Goal: Check status: Check status

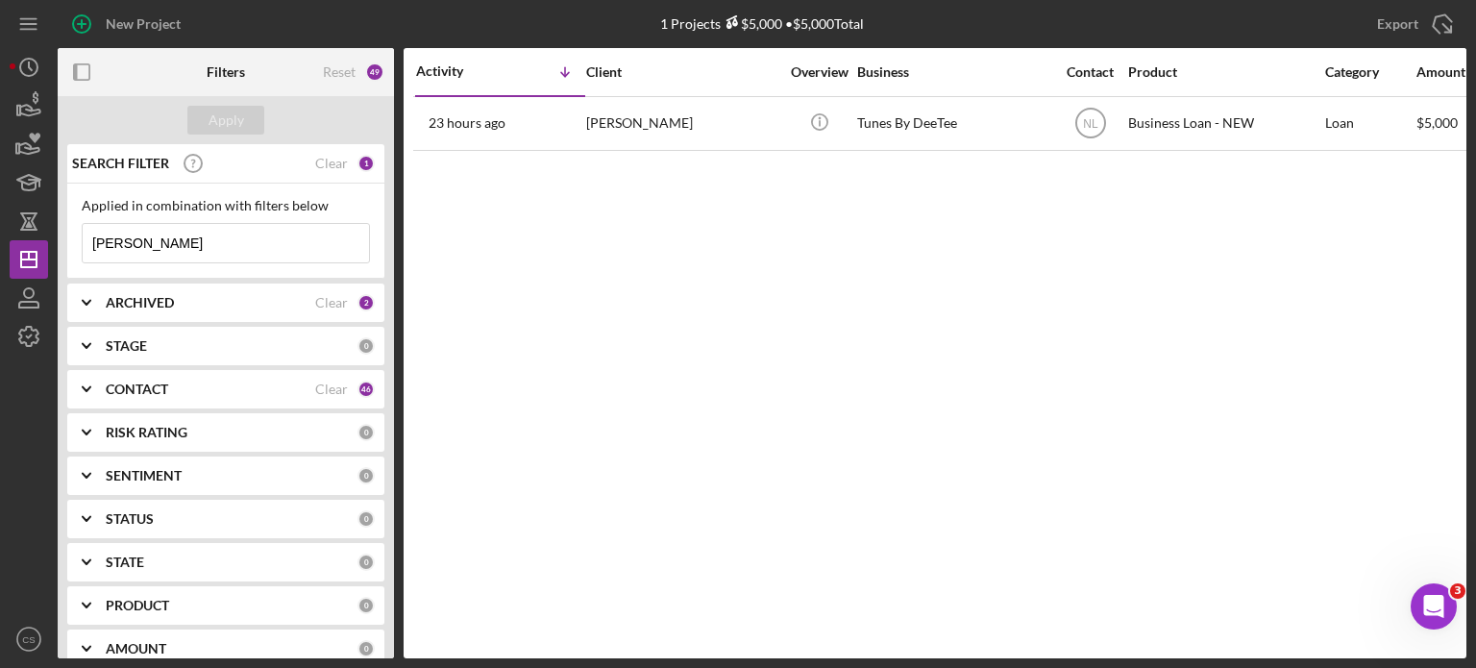
drag, startPoint x: 151, startPoint y: 240, endPoint x: 0, endPoint y: 243, distance: 150.9
click at [0, 243] on div "New Project 1 Projects $5,000 • $5,000 Total [PERSON_NAME] Export Icon/Export F…" at bounding box center [738, 334] width 1476 height 668
type input "fallin"
click at [210, 119] on div "Apply" at bounding box center [227, 120] width 36 height 29
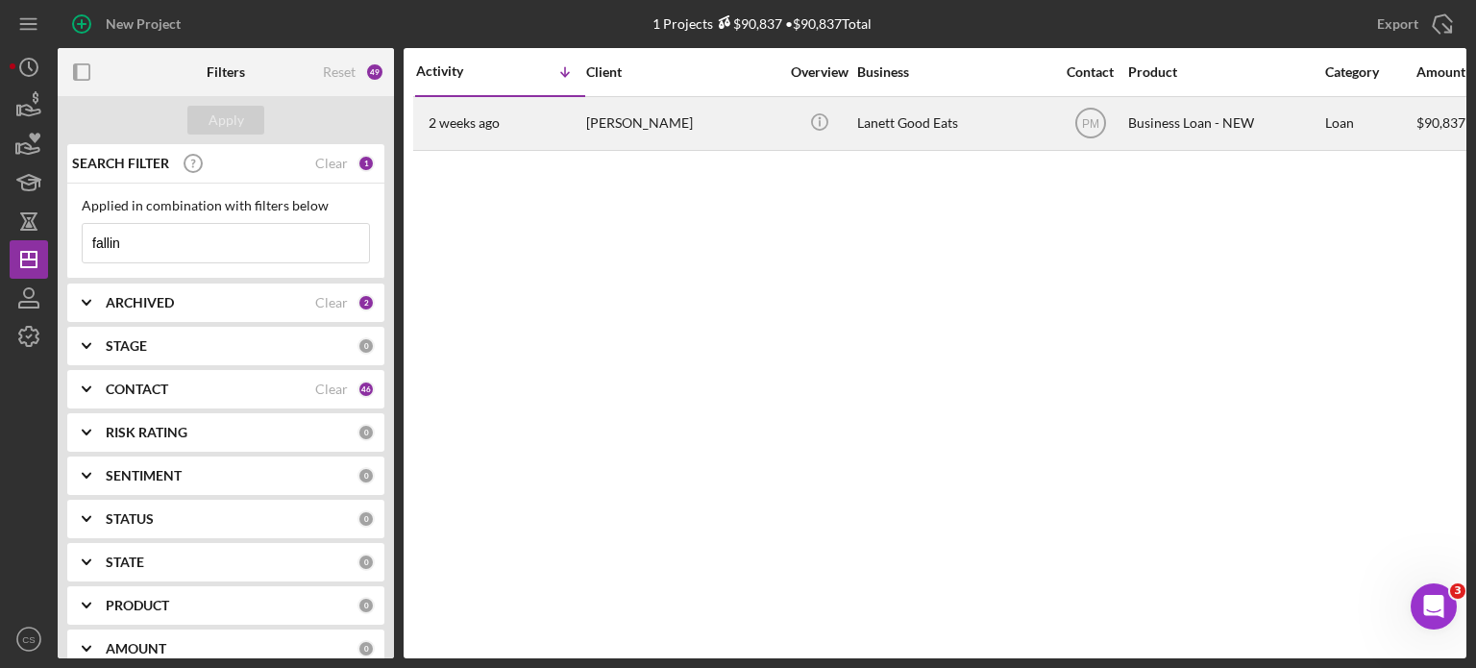
click at [493, 128] on time "2 weeks ago" at bounding box center [464, 122] width 71 height 15
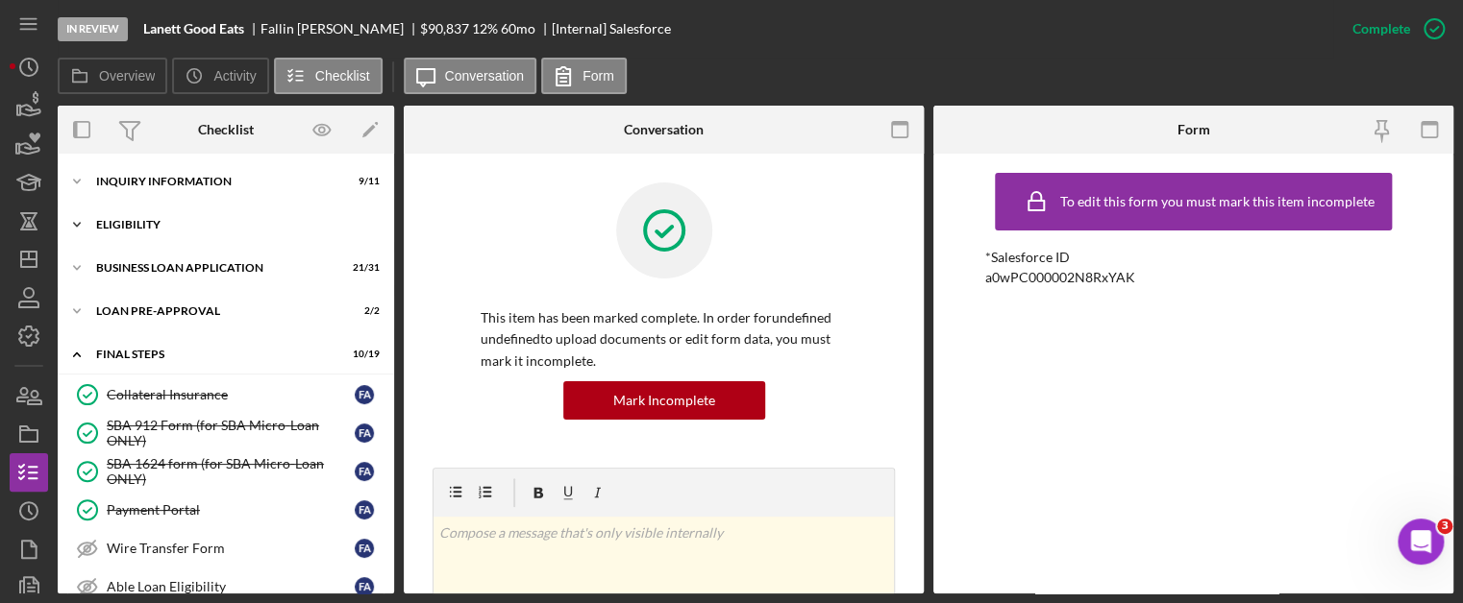
click at [73, 220] on icon "Icon/Expander" at bounding box center [77, 225] width 38 height 38
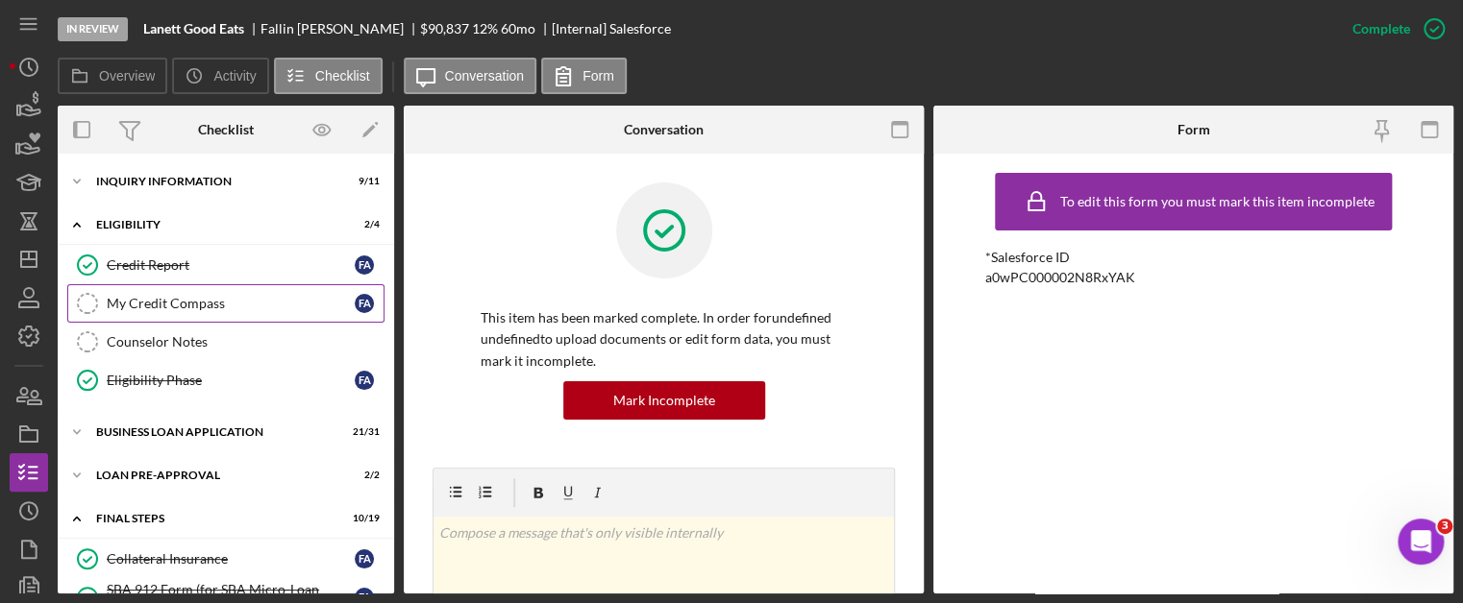
click at [108, 294] on icon "My Credit Compass" at bounding box center [87, 304] width 48 height 48
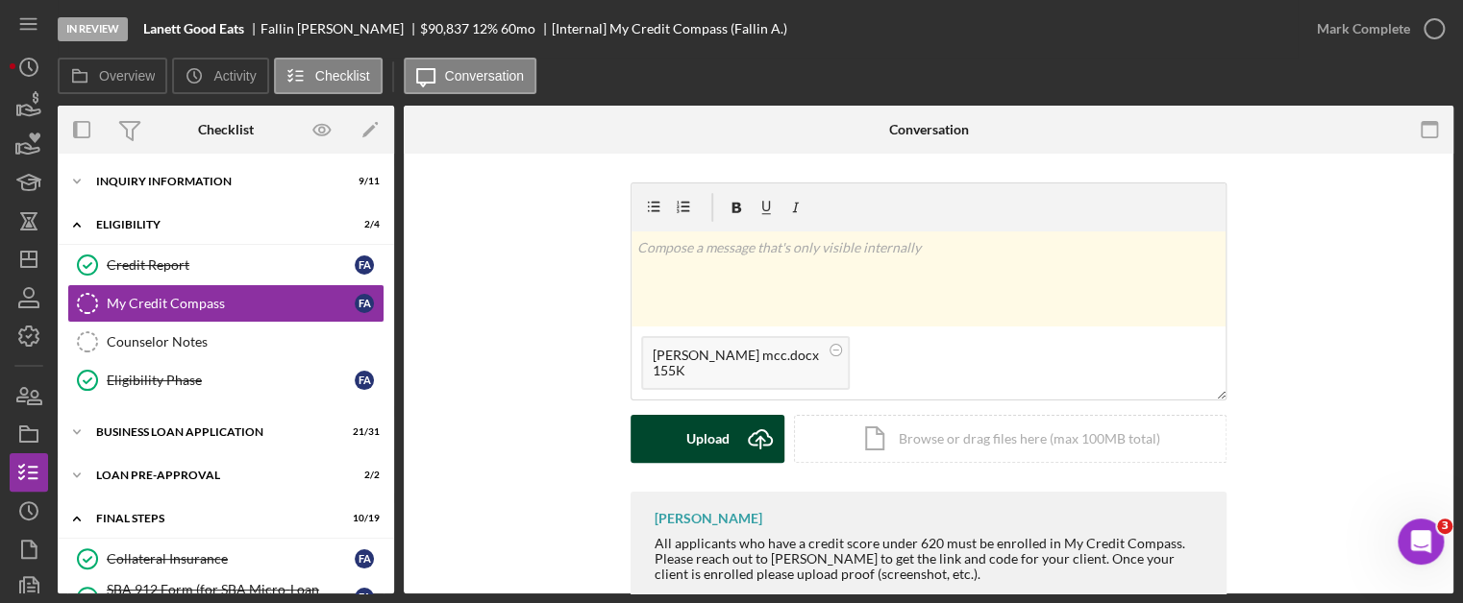
click at [757, 442] on icon "Icon/Upload" at bounding box center [760, 439] width 48 height 48
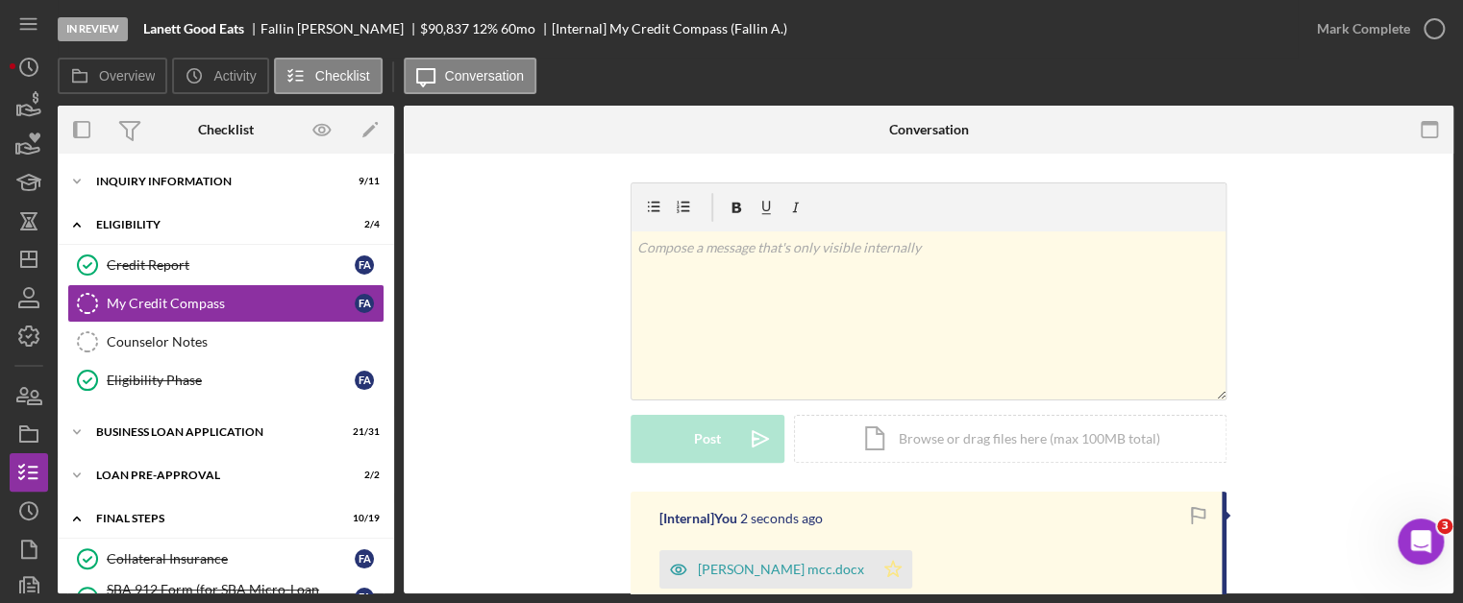
click at [874, 563] on icon "Icon/Star" at bounding box center [893, 570] width 38 height 38
click at [1430, 22] on icon "button" at bounding box center [1434, 29] width 48 height 48
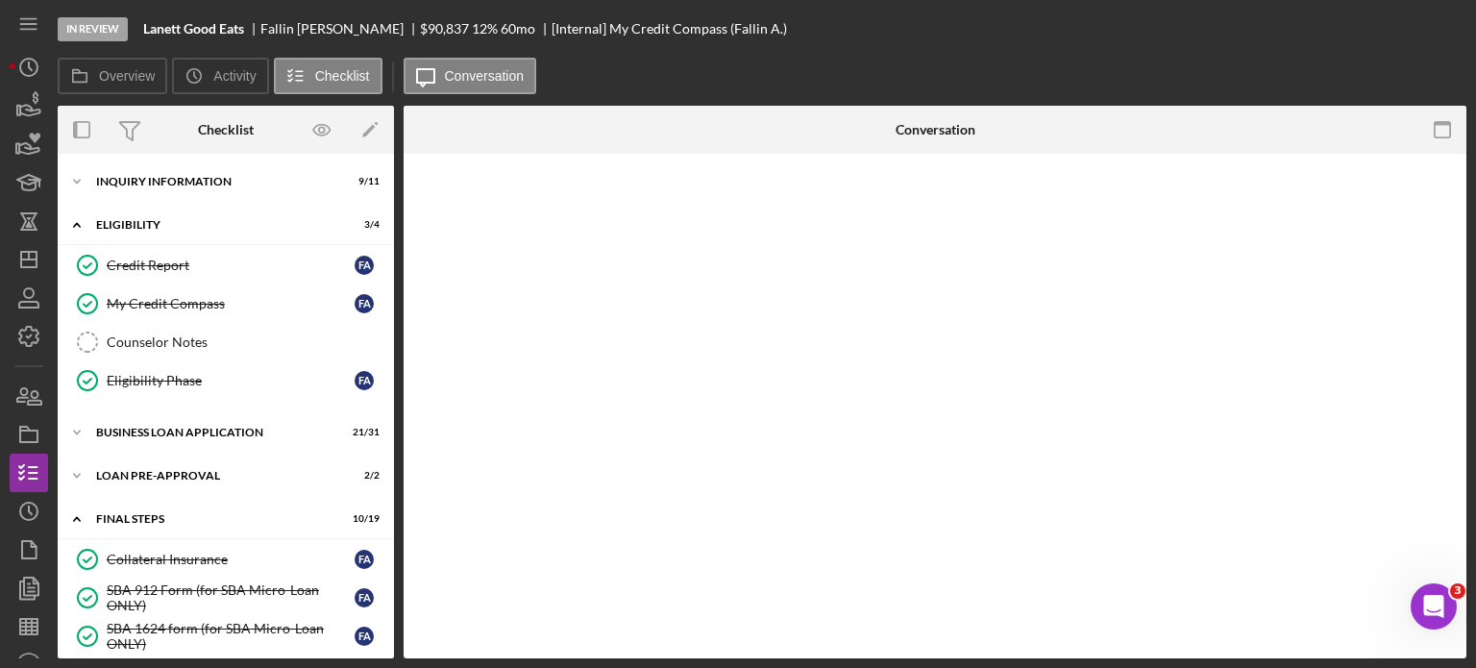
scroll to position [493, 0]
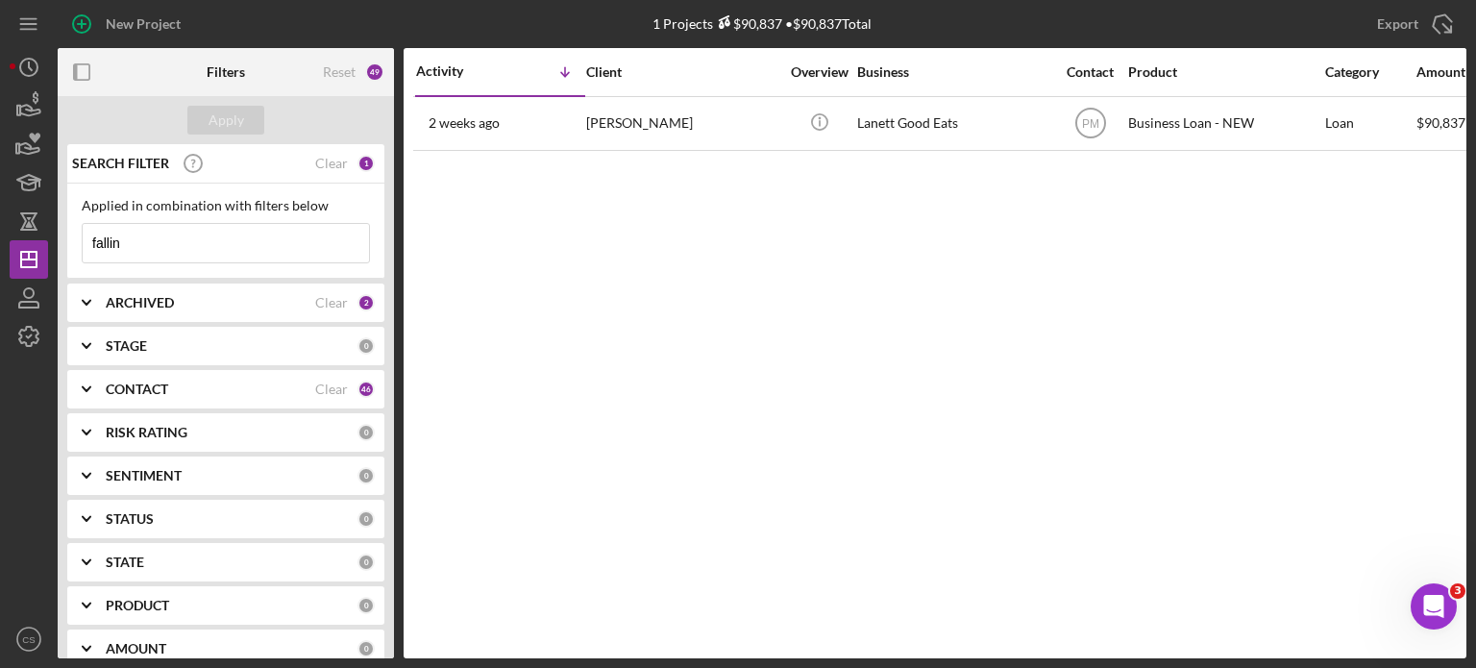
click at [209, 240] on input "fallin" at bounding box center [226, 243] width 286 height 38
type input "deontrey"
click at [222, 117] on div "Apply" at bounding box center [227, 120] width 36 height 29
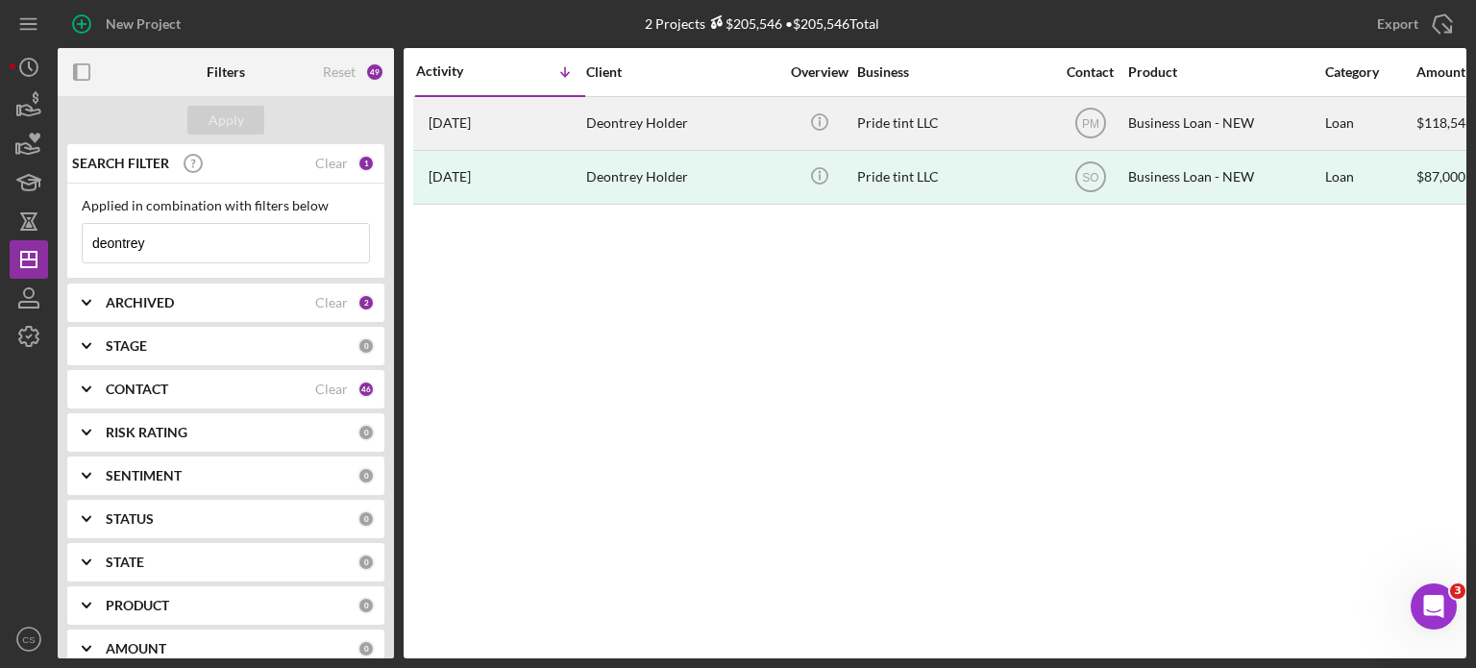
click at [471, 125] on time "[DATE]" at bounding box center [450, 122] width 42 height 15
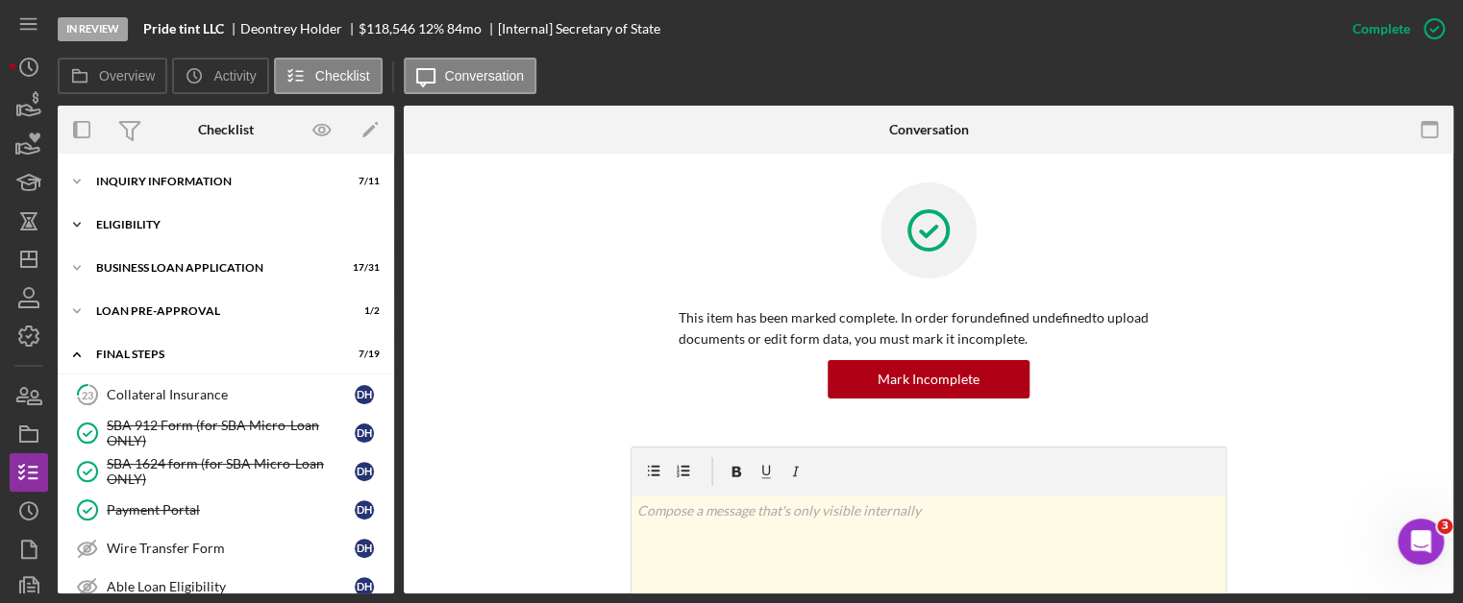
click at [79, 225] on icon "Icon/Expander" at bounding box center [77, 225] width 38 height 38
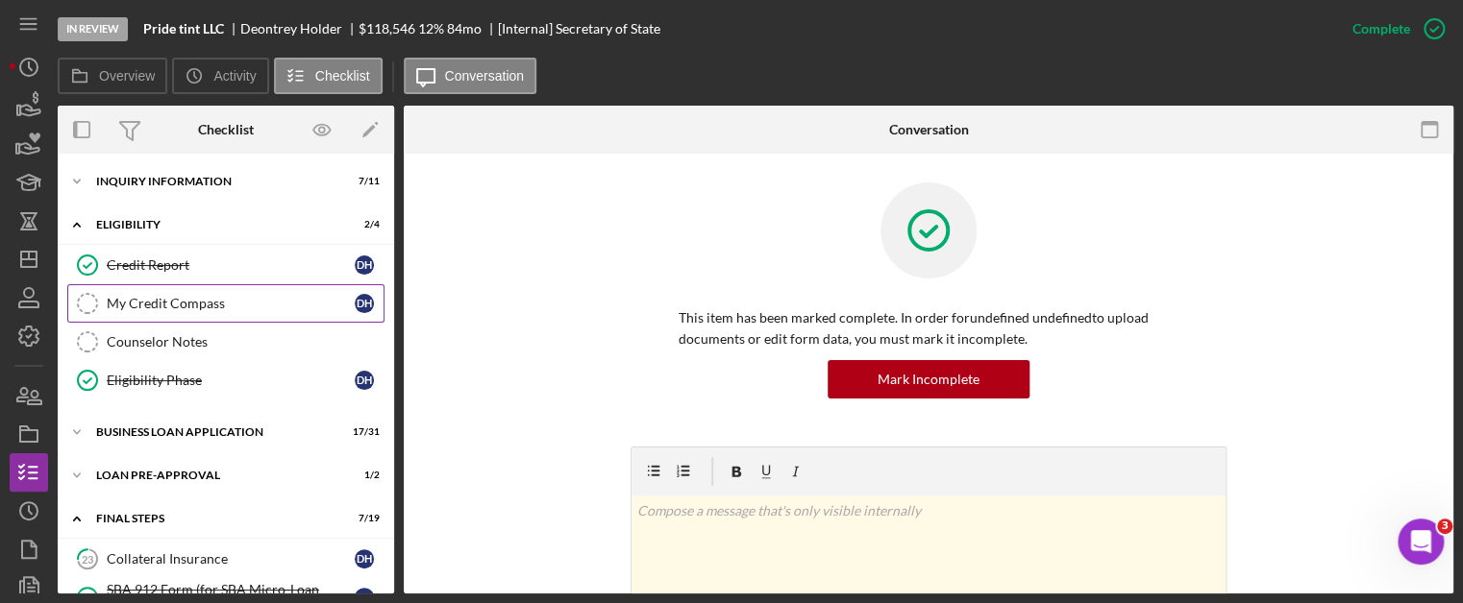
click at [115, 296] on div "My Credit Compass" at bounding box center [231, 303] width 248 height 15
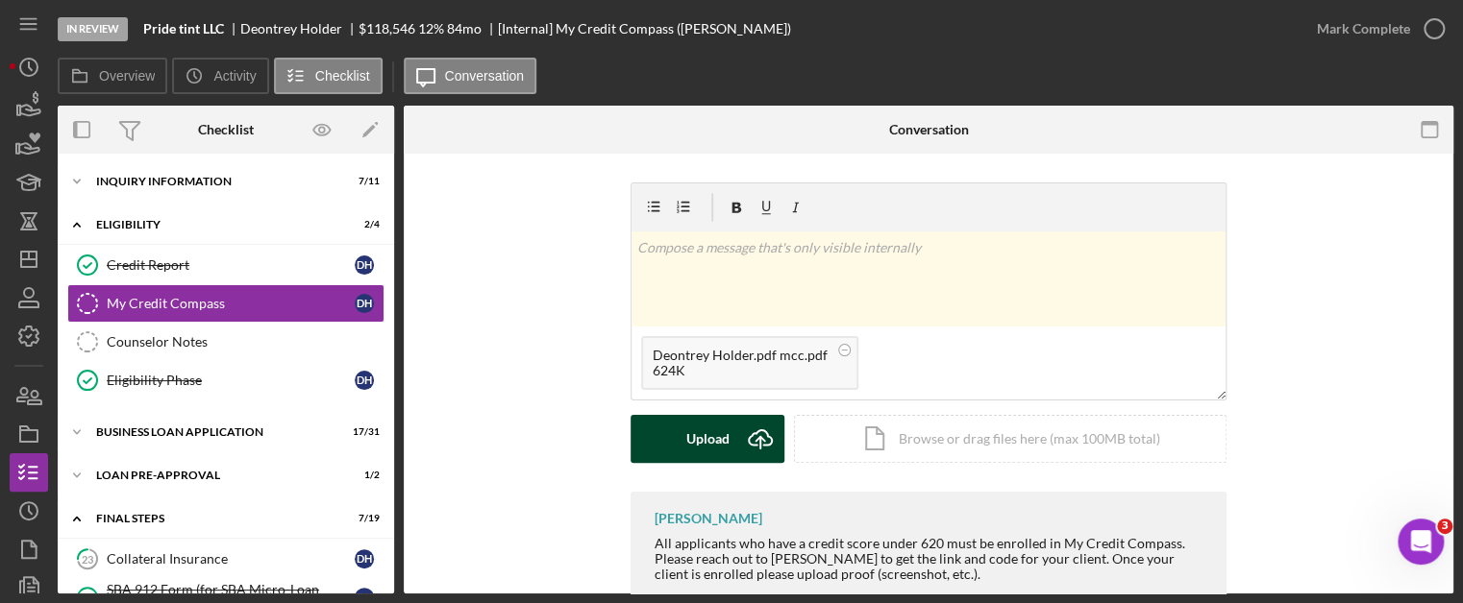
click at [757, 433] on icon "Icon/Upload" at bounding box center [760, 439] width 48 height 48
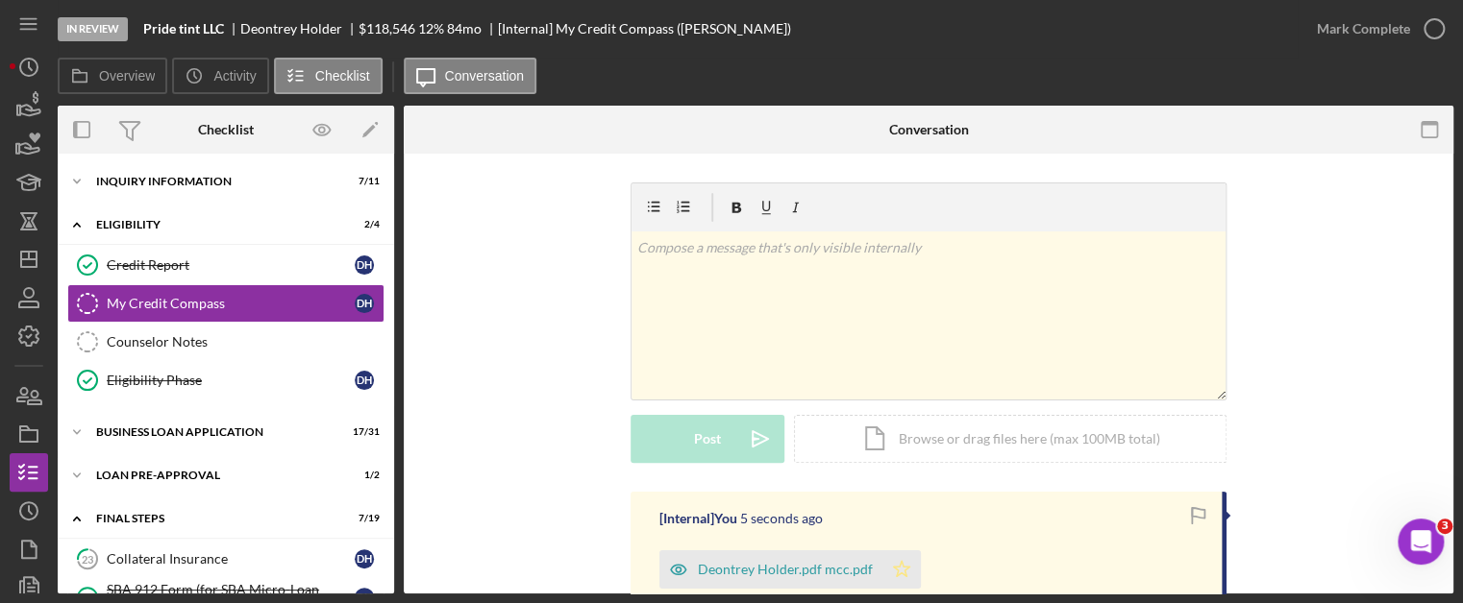
click at [894, 569] on polygon "button" at bounding box center [902, 568] width 16 height 15
click at [1432, 30] on icon "button" at bounding box center [1434, 29] width 48 height 48
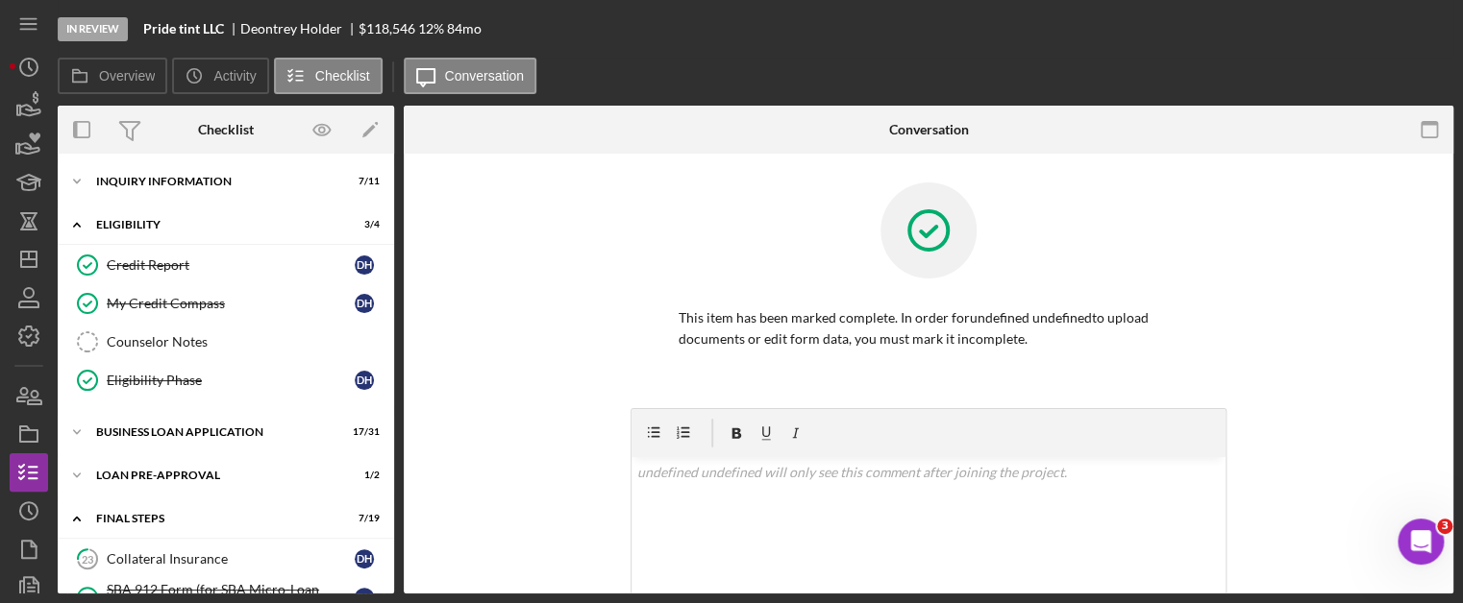
scroll to position [716, 0]
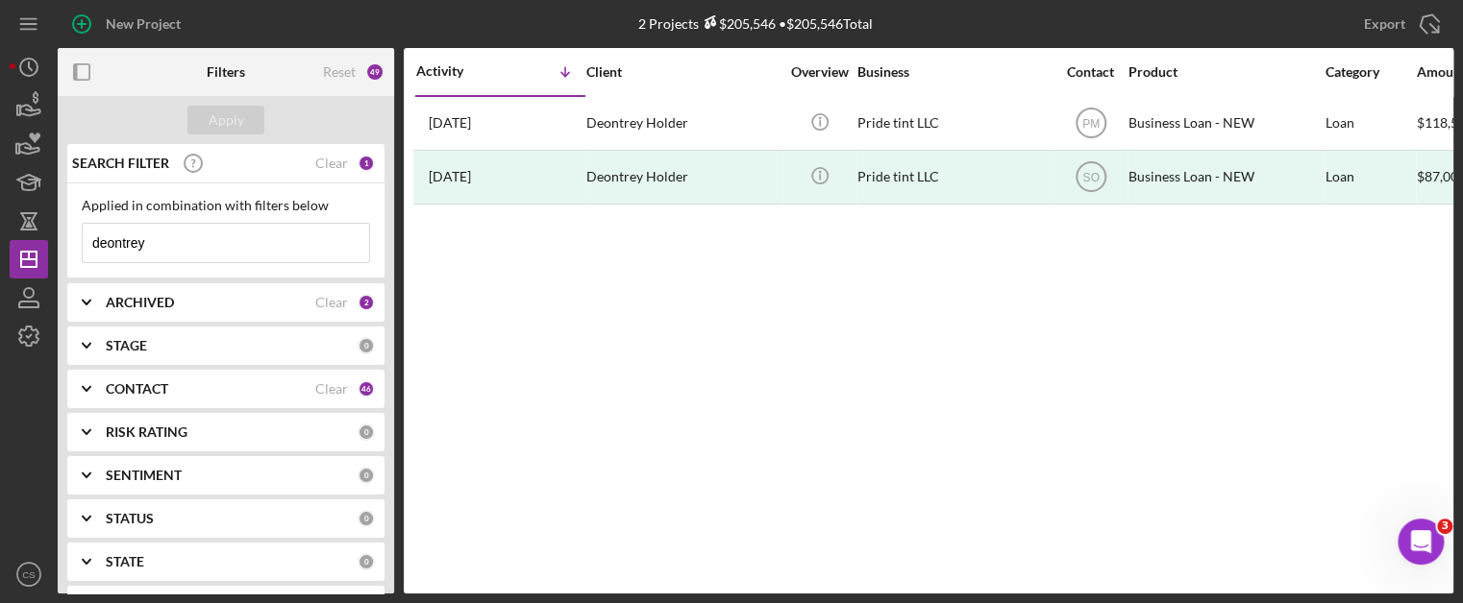
click at [177, 243] on input "deontrey" at bounding box center [226, 243] width 286 height 38
drag, startPoint x: 177, startPoint y: 243, endPoint x: 53, endPoint y: 238, distance: 124.1
click at [53, 238] on div "New Project 2 Projects $205,546 • $205,546 Total deontrey Export Icon/Export Fi…" at bounding box center [731, 297] width 1443 height 594
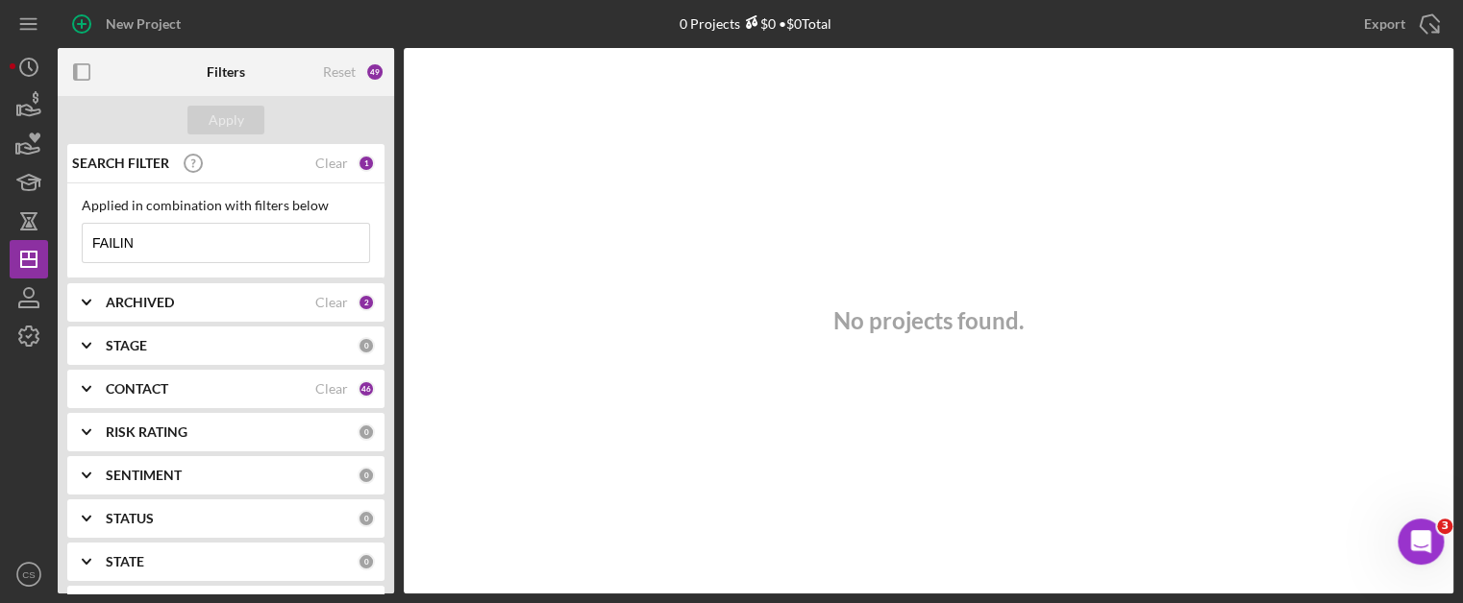
click at [156, 241] on input "FAILIN" at bounding box center [226, 243] width 286 height 38
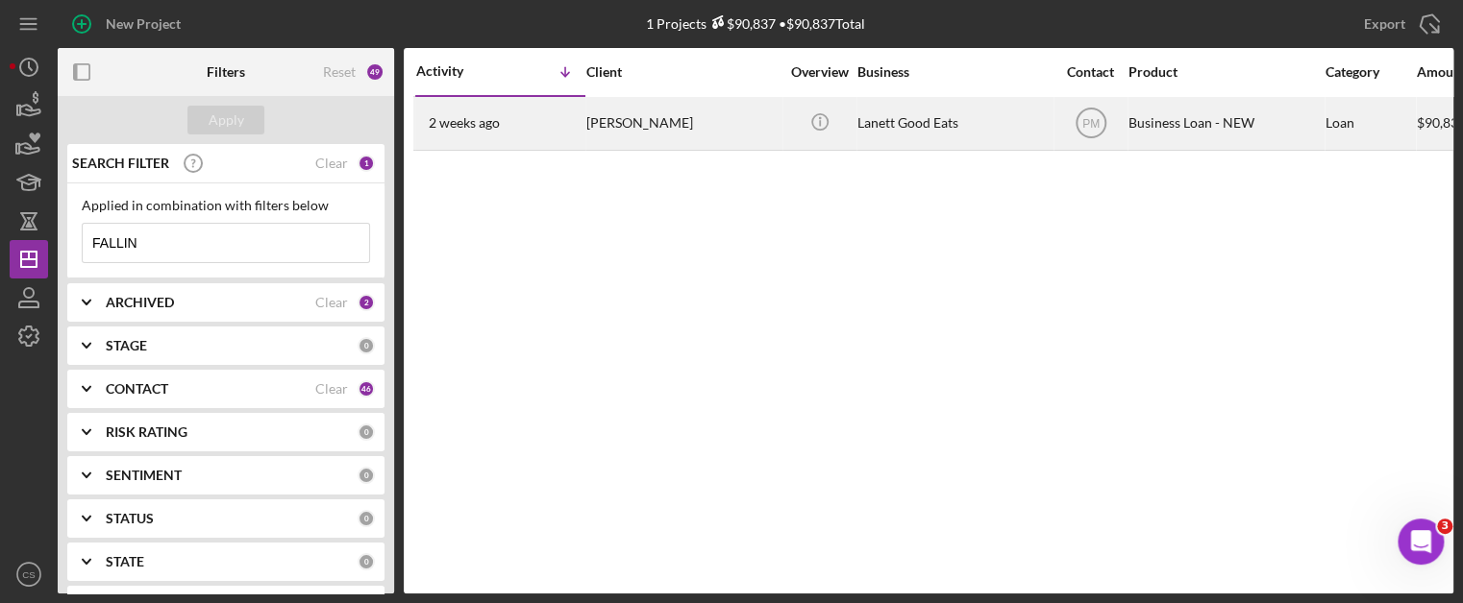
type input "FALLIN"
click at [476, 122] on time "2 weeks ago" at bounding box center [464, 122] width 71 height 15
click at [465, 125] on time "2 weeks ago" at bounding box center [464, 122] width 71 height 15
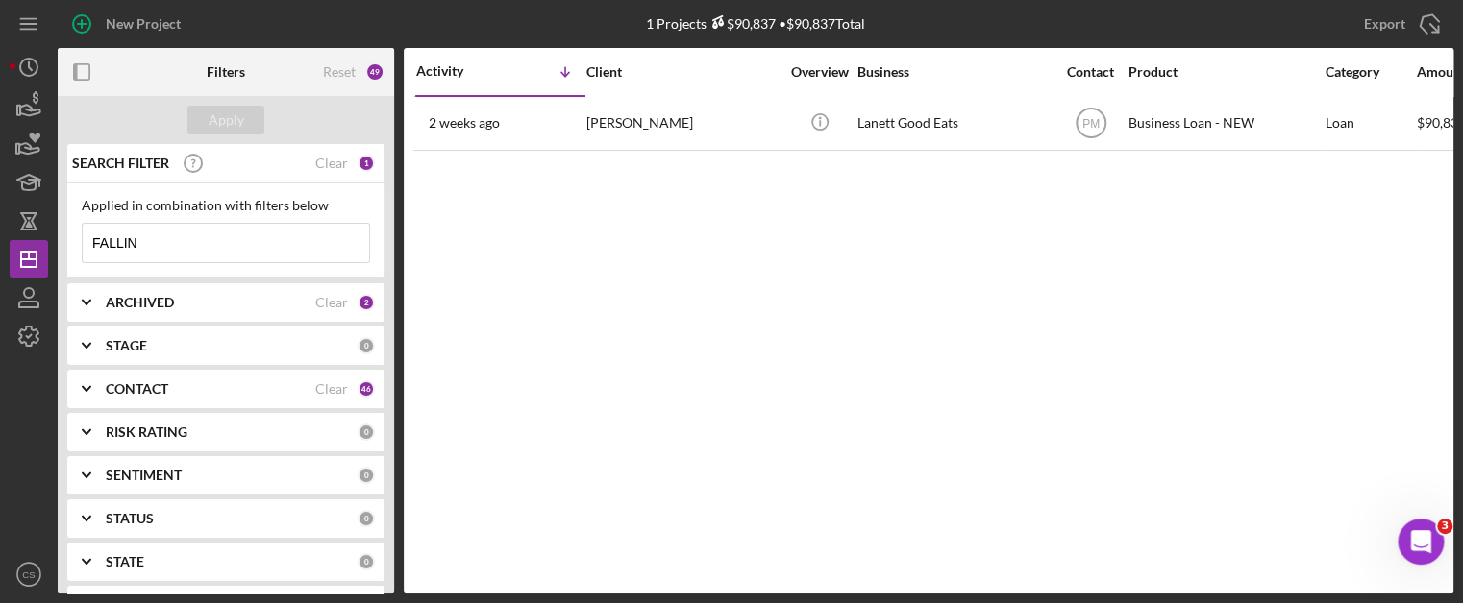
click at [159, 236] on input "FALLIN" at bounding box center [226, 243] width 286 height 38
drag, startPoint x: 159, startPoint y: 236, endPoint x: -5, endPoint y: 233, distance: 163.4
click at [0, 233] on html "New Project 1 Projects $90,837 • $90,837 Total FALLIN Export Icon/Export Filter…" at bounding box center [731, 301] width 1463 height 603
type input "deontrey"
click at [241, 126] on div "Apply" at bounding box center [227, 120] width 36 height 29
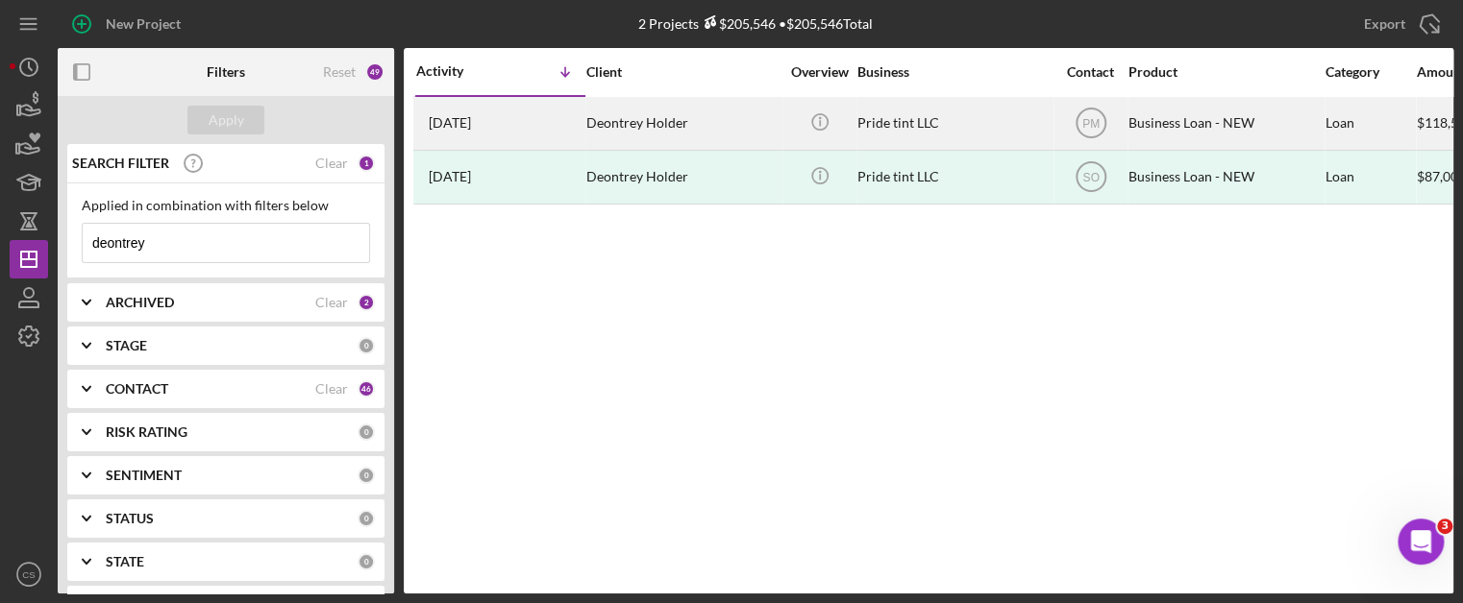
click at [471, 123] on time "[DATE]" at bounding box center [450, 122] width 42 height 15
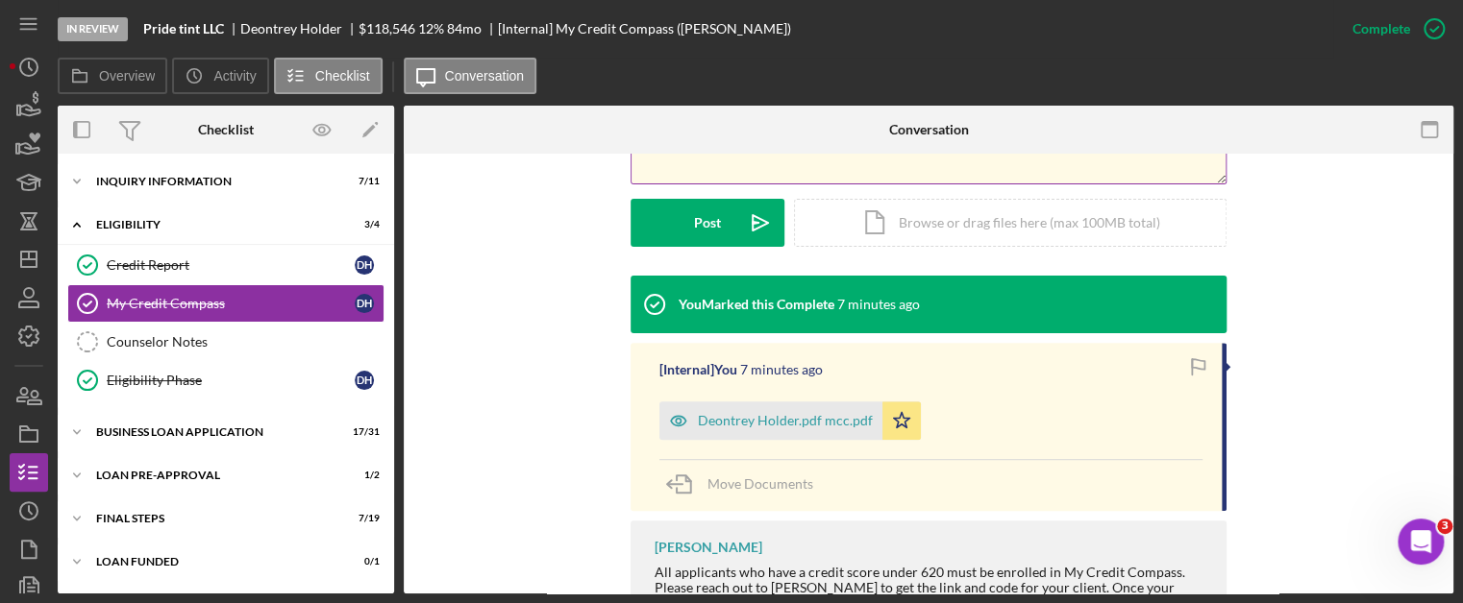
scroll to position [192, 0]
